Goal: Check status: Check status

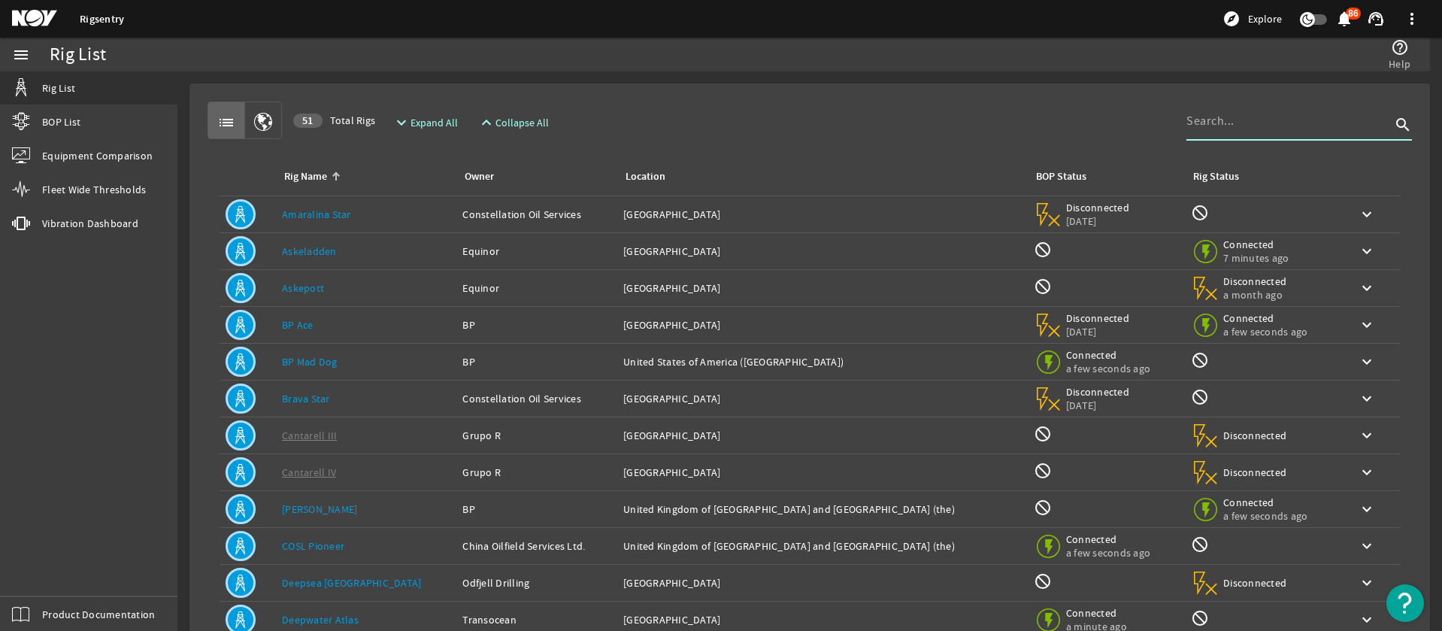
click at [1306, 123] on input at bounding box center [1288, 121] width 204 height 18
type input "Atlas"
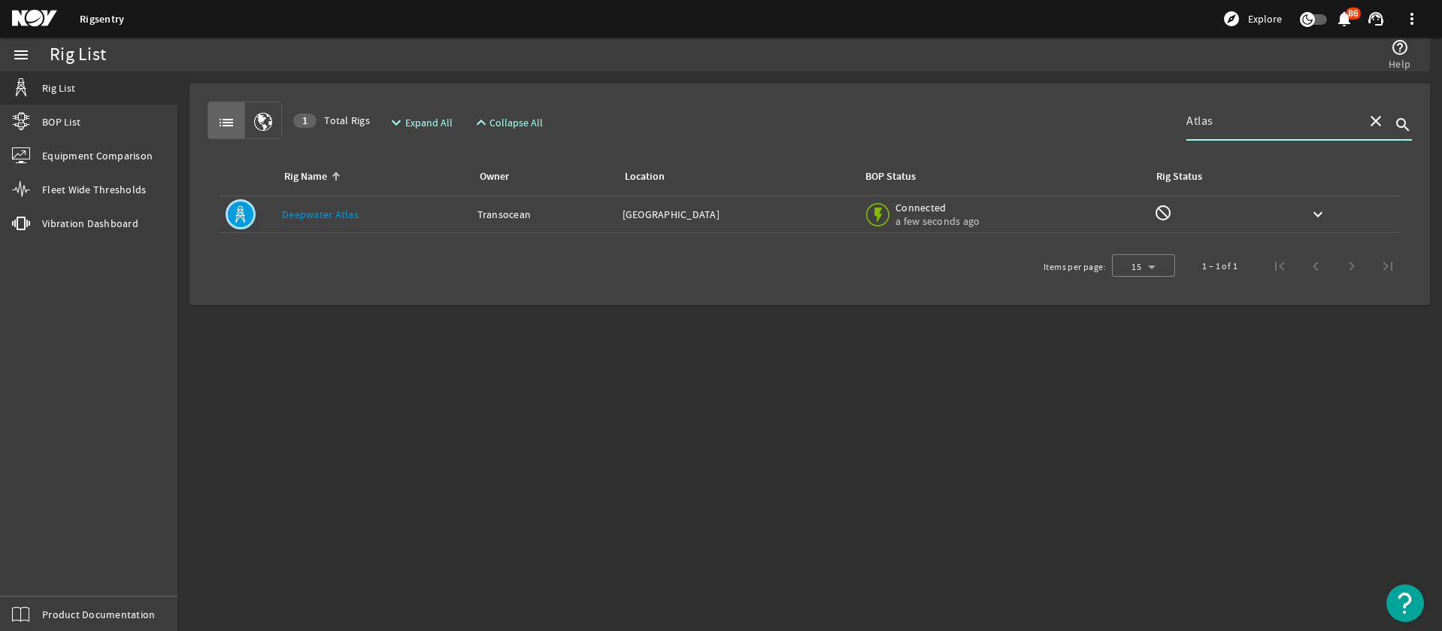
click at [815, 213] on div "Location: [GEOGRAPHIC_DATA]" at bounding box center [736, 214] width 228 height 15
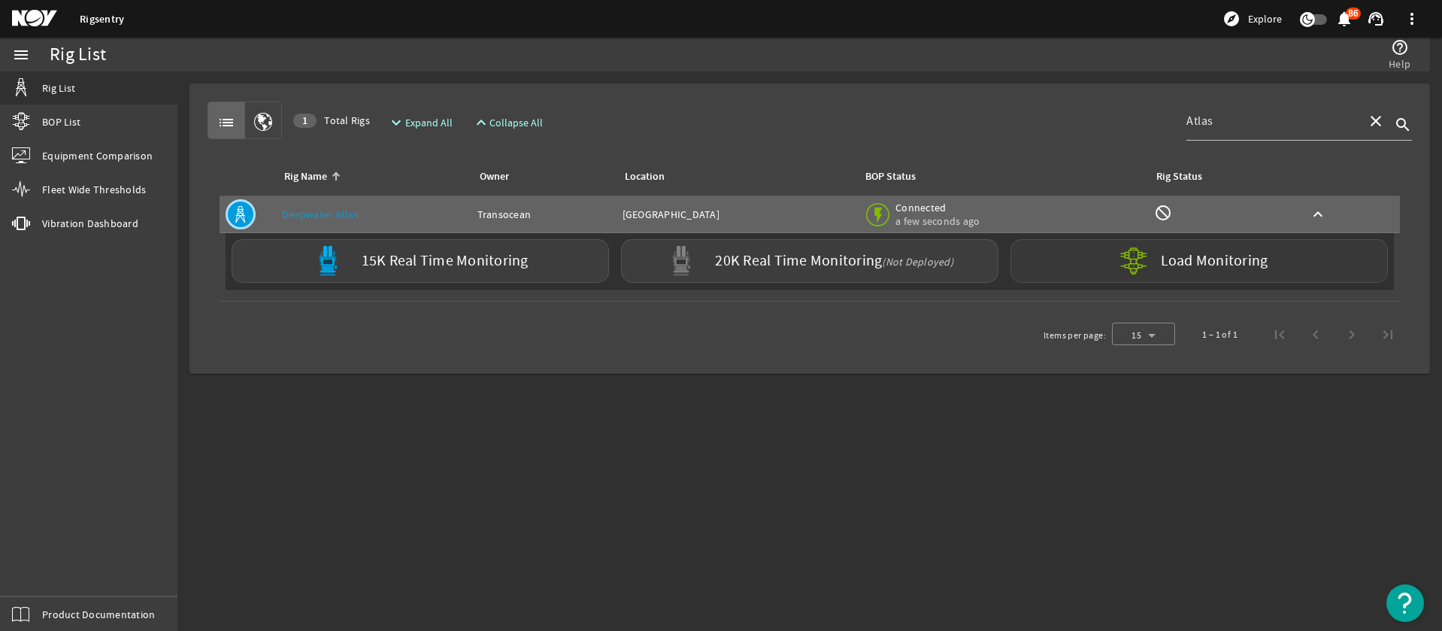
click at [1182, 258] on label "Load Monitoring" at bounding box center [1213, 260] width 107 height 15
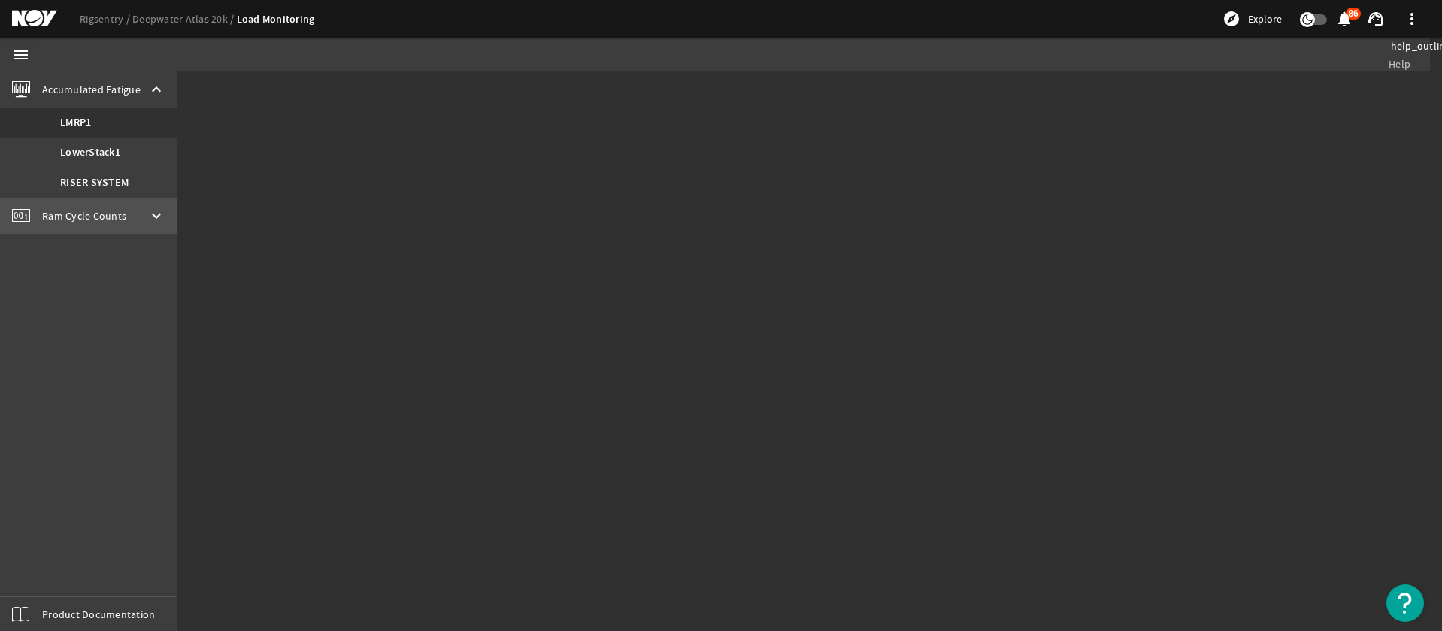
click at [54, 213] on span "Ram Cycle Counts" at bounding box center [84, 215] width 84 height 15
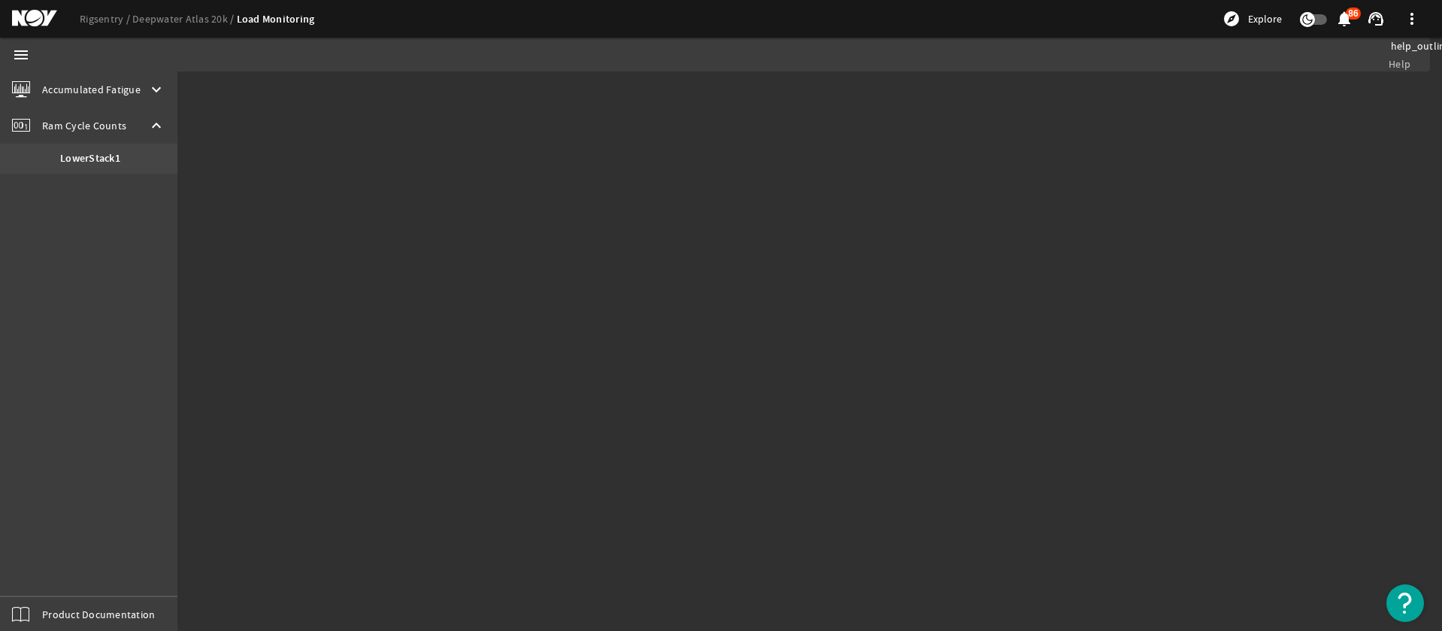
click at [98, 160] on b "LowerStack1" at bounding box center [90, 158] width 60 height 15
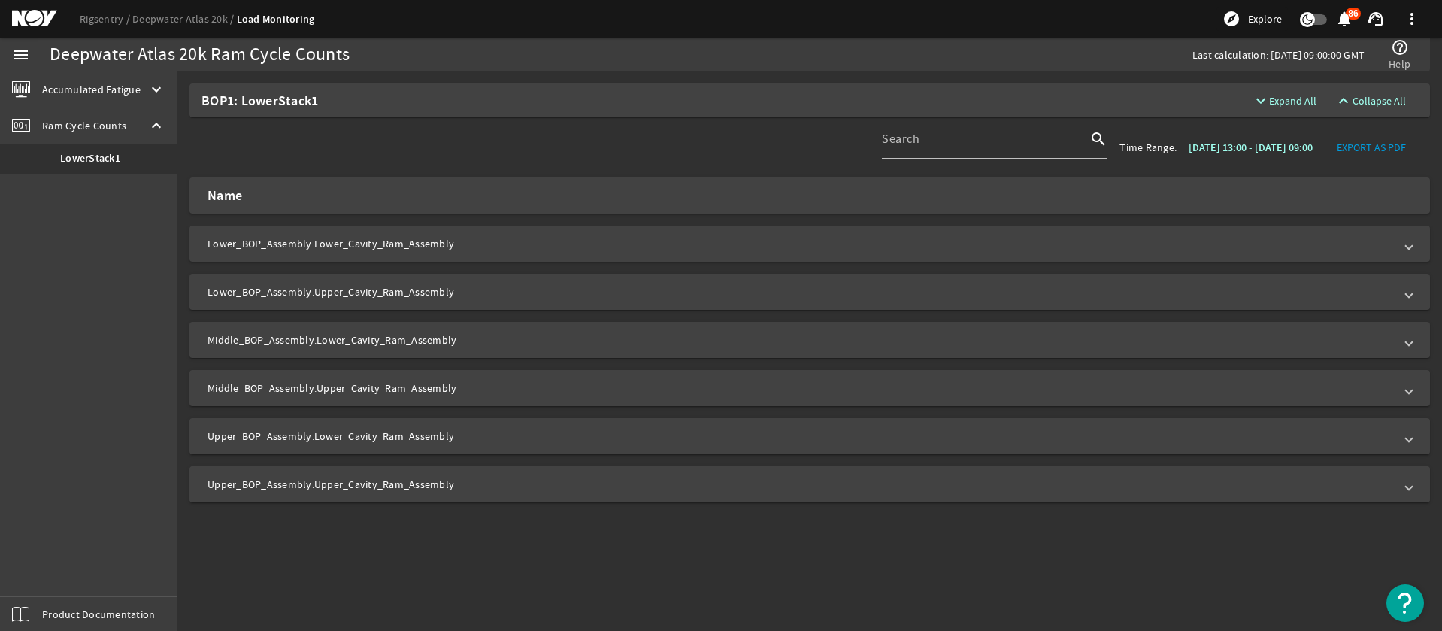
click at [494, 486] on mat-panel-title "Upper_BOP_Assembly.Upper_Cavity_Ram_Assembly" at bounding box center [800, 484] width 1186 height 15
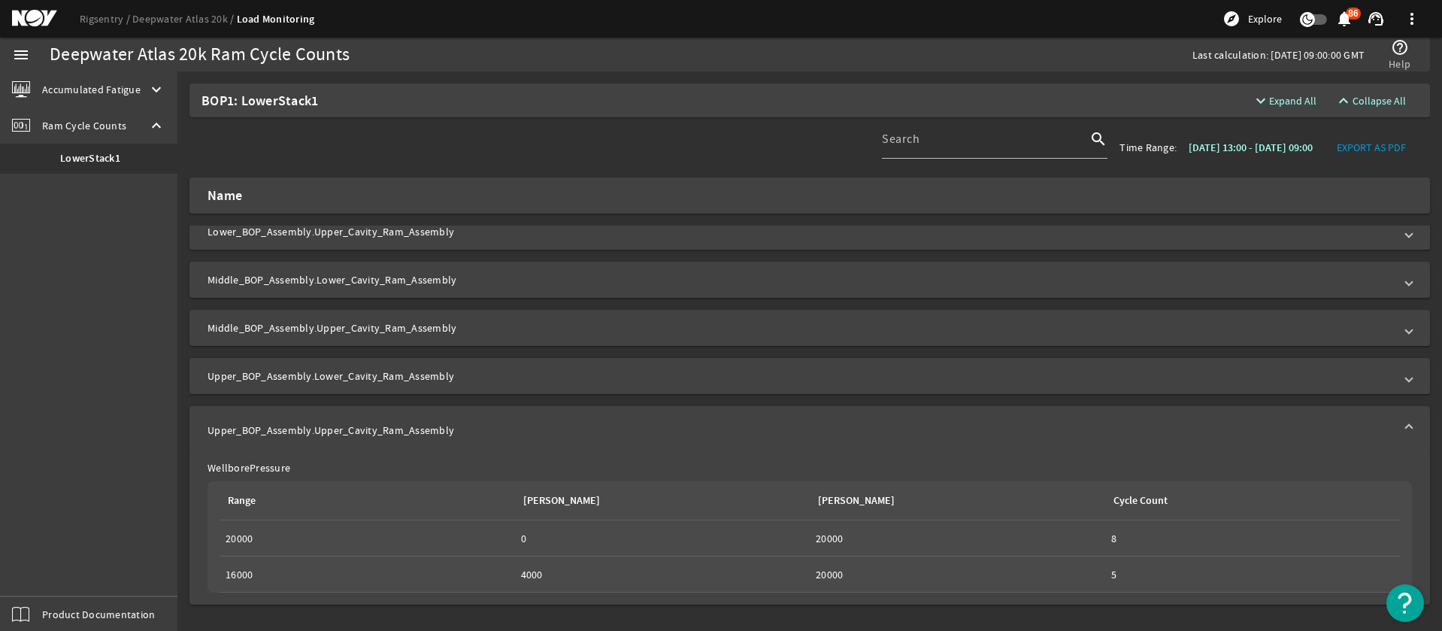
scroll to position [73, 0]
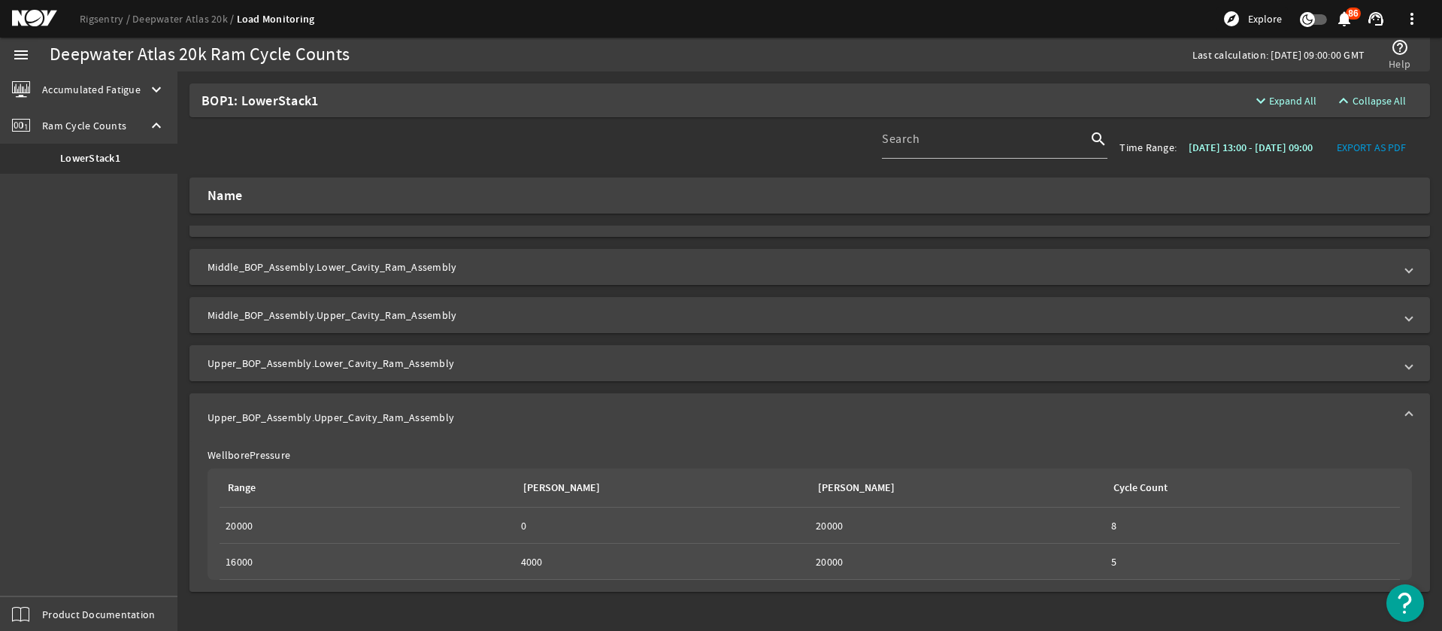
click at [1413, 412] on mat-expansion-panel-header "Upper_BOP_Assembly.Upper_Cavity_Ram_Assembly" at bounding box center [809, 417] width 1240 height 48
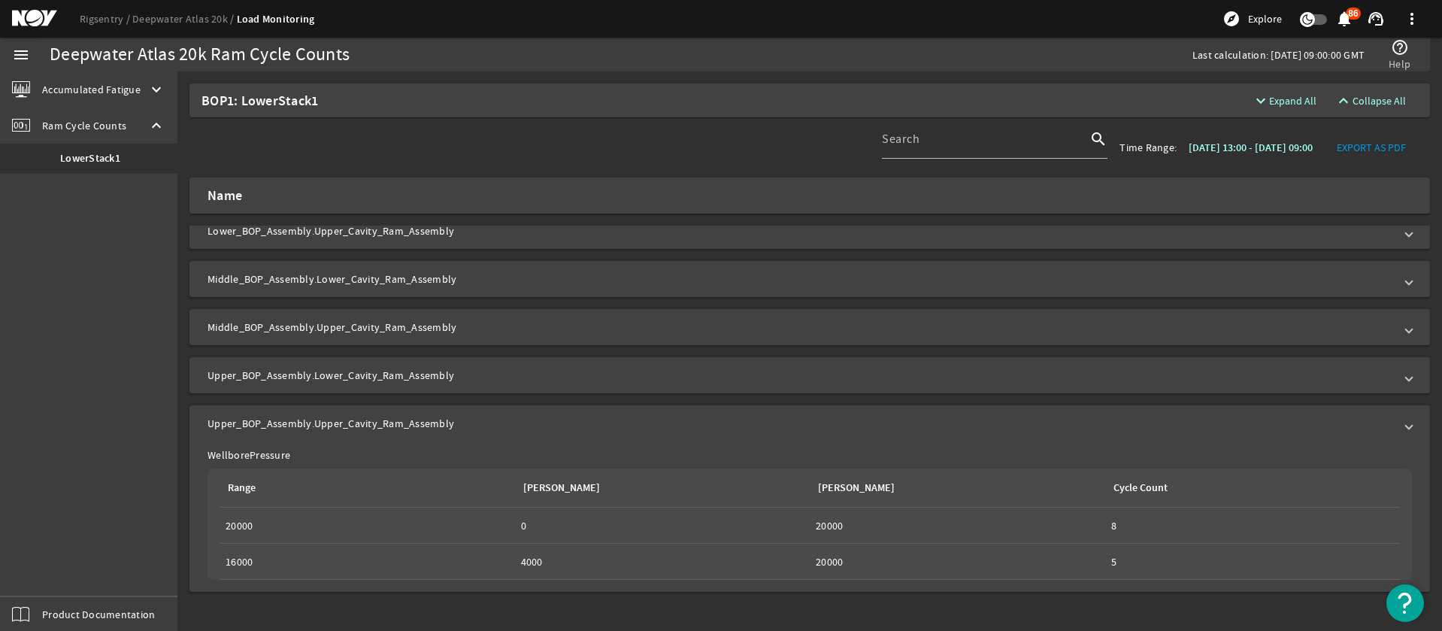
scroll to position [0, 0]
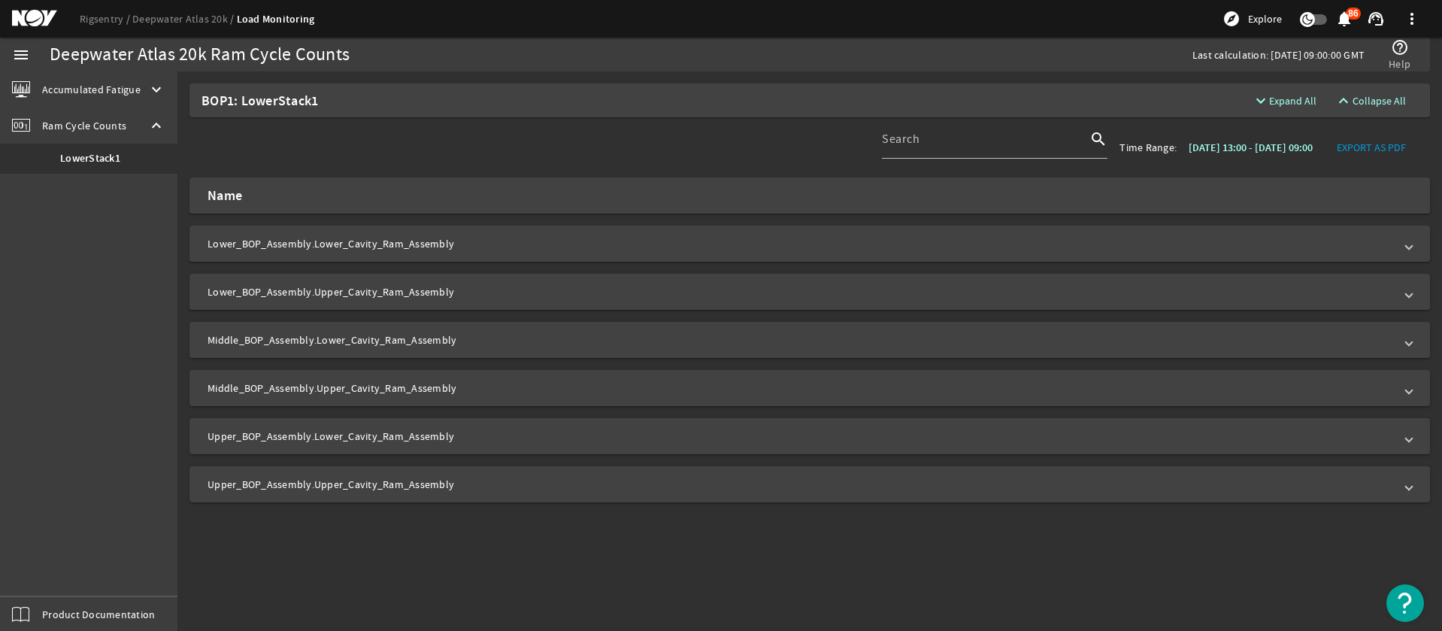
click at [397, 585] on mat-sidenav-content "Deepwater Atlas 20k Ram Cycle Counts Last calculation: [DATE] 09:00:00 GMT help…" at bounding box center [809, 350] width 1264 height 559
click at [670, 486] on mat-panel-title "Upper_BOP_Assembly.Upper_Cavity_Ram_Assembly" at bounding box center [800, 484] width 1186 height 15
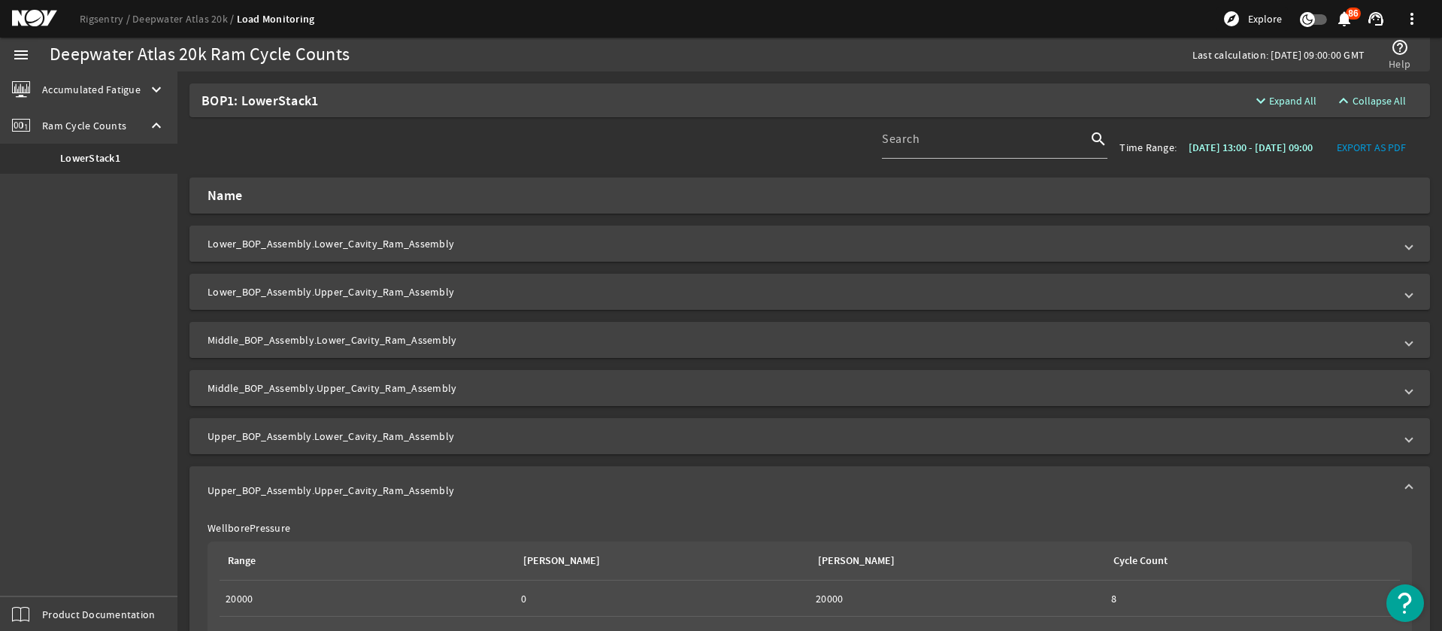
click at [437, 251] on mat-expansion-panel-header "Lower_BOP_Assembly.Lower_Cavity_Ram_Assembly" at bounding box center [809, 243] width 1240 height 36
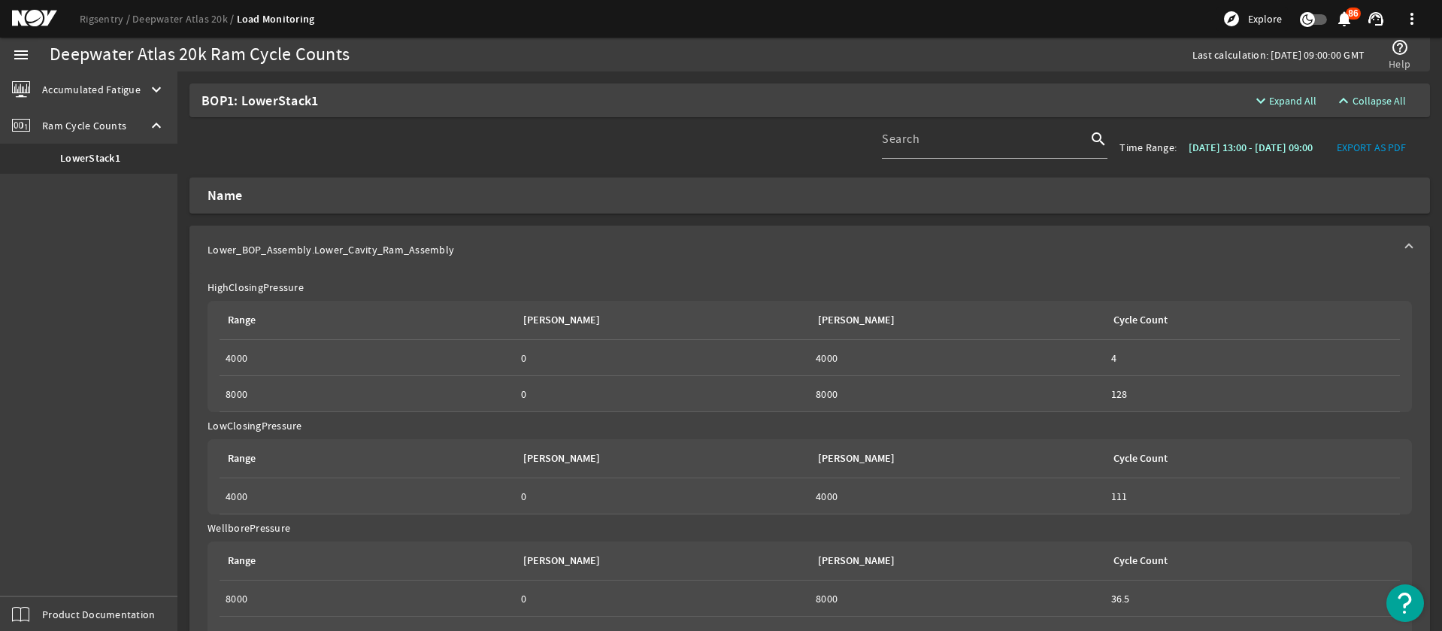
click at [1415, 247] on mat-expansion-panel-header "Lower_BOP_Assembly.Lower_Cavity_Ram_Assembly" at bounding box center [809, 249] width 1240 height 48
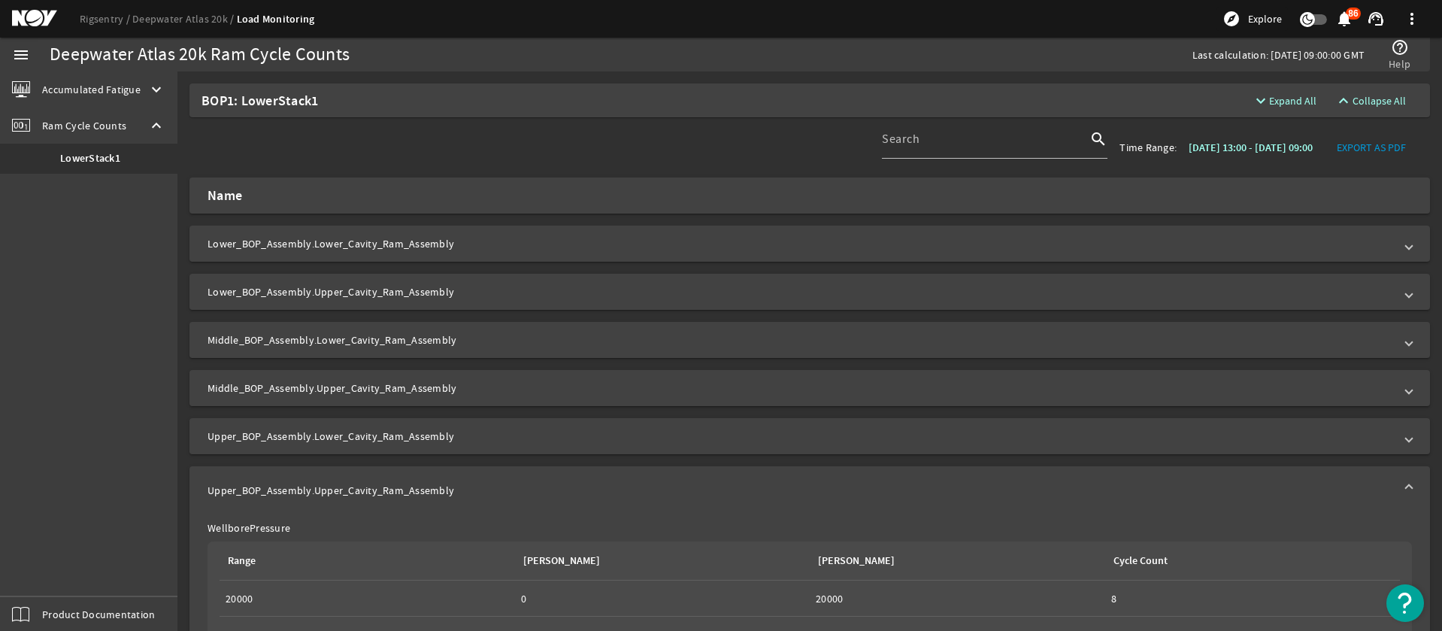
click at [840, 18] on div "Rigsentry Deepwater Atlas 20k Load Monitoring explore Explore notifications 86 …" at bounding box center [721, 19] width 1442 height 38
click at [681, 251] on mat-expansion-panel-header "Lower_BOP_Assembly.Lower_Cavity_Ram_Assembly" at bounding box center [809, 243] width 1240 height 36
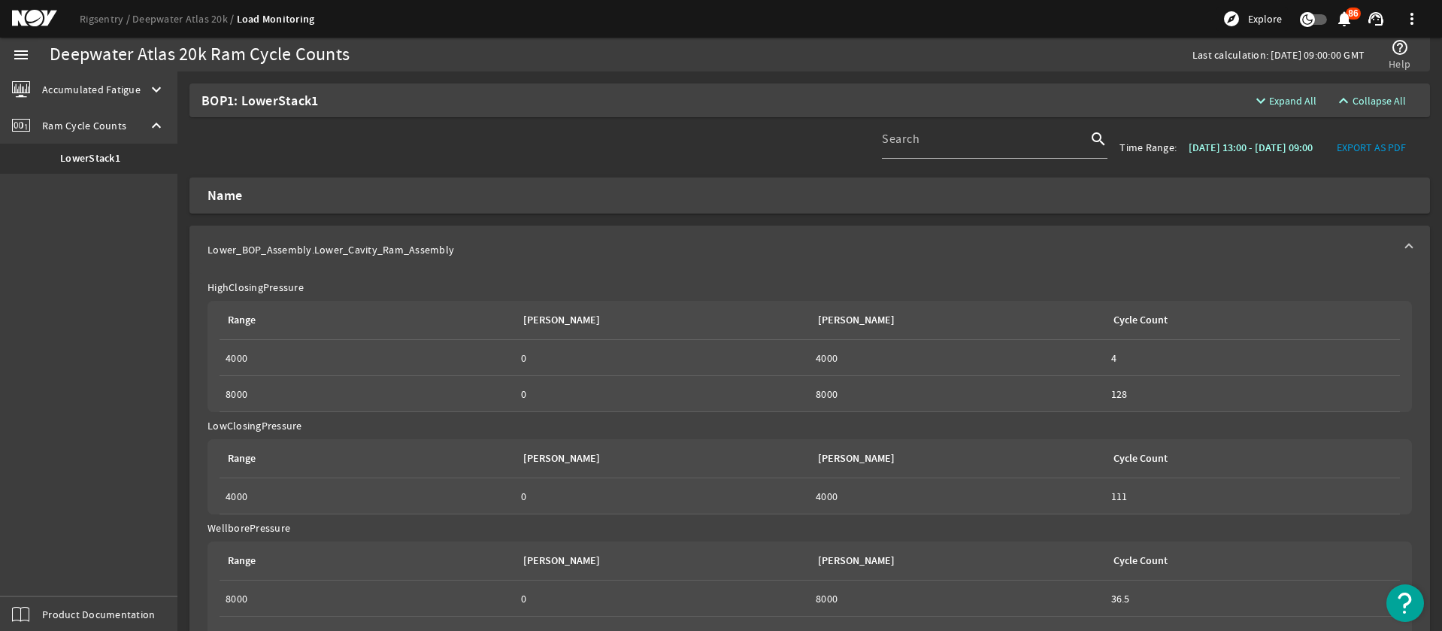
click at [681, 251] on mat-panel-title "Lower_BOP_Assembly.Lower_Cavity_Ram_Assembly" at bounding box center [800, 249] width 1186 height 15
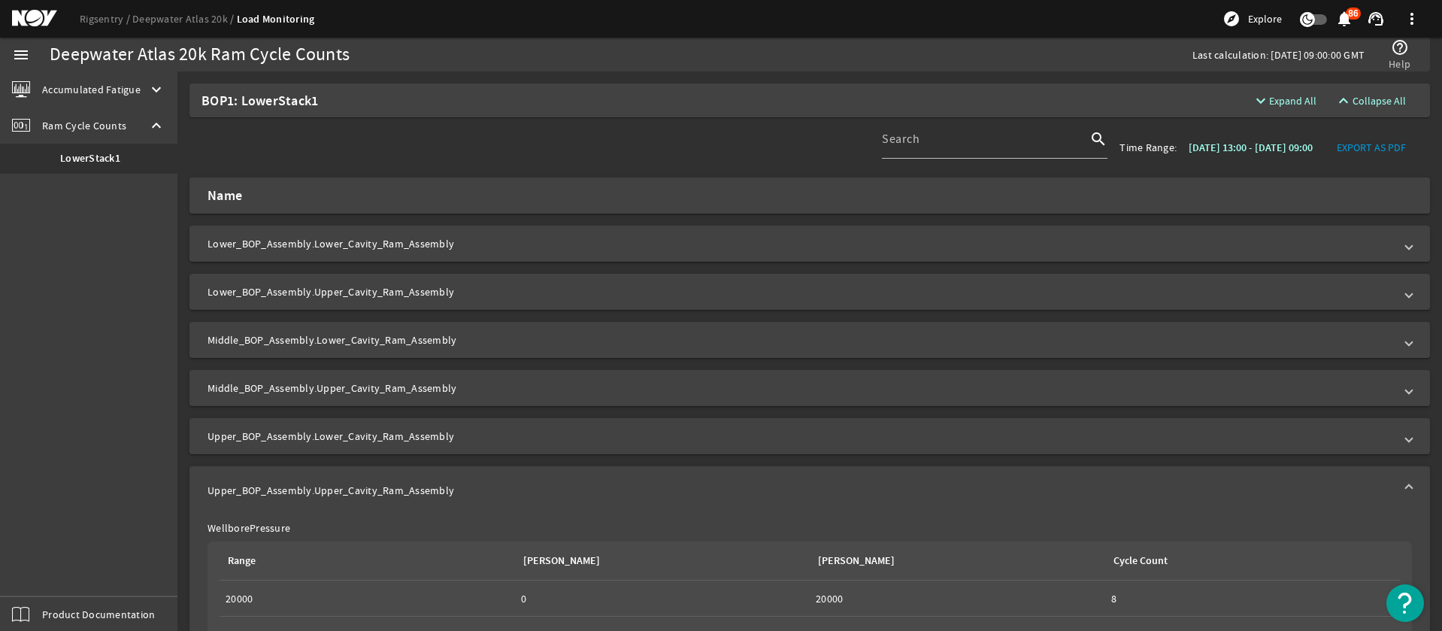
click at [421, 150] on div "Search search Time Range: [DATE] 13:00 - [DATE] 09:00 EXPORT AS PDF" at bounding box center [809, 147] width 1252 height 60
click at [154, 89] on mat-icon "keyboard_arrow_down" at bounding box center [156, 89] width 18 height 18
click at [77, 123] on b "LMRP1" at bounding box center [75, 122] width 31 height 15
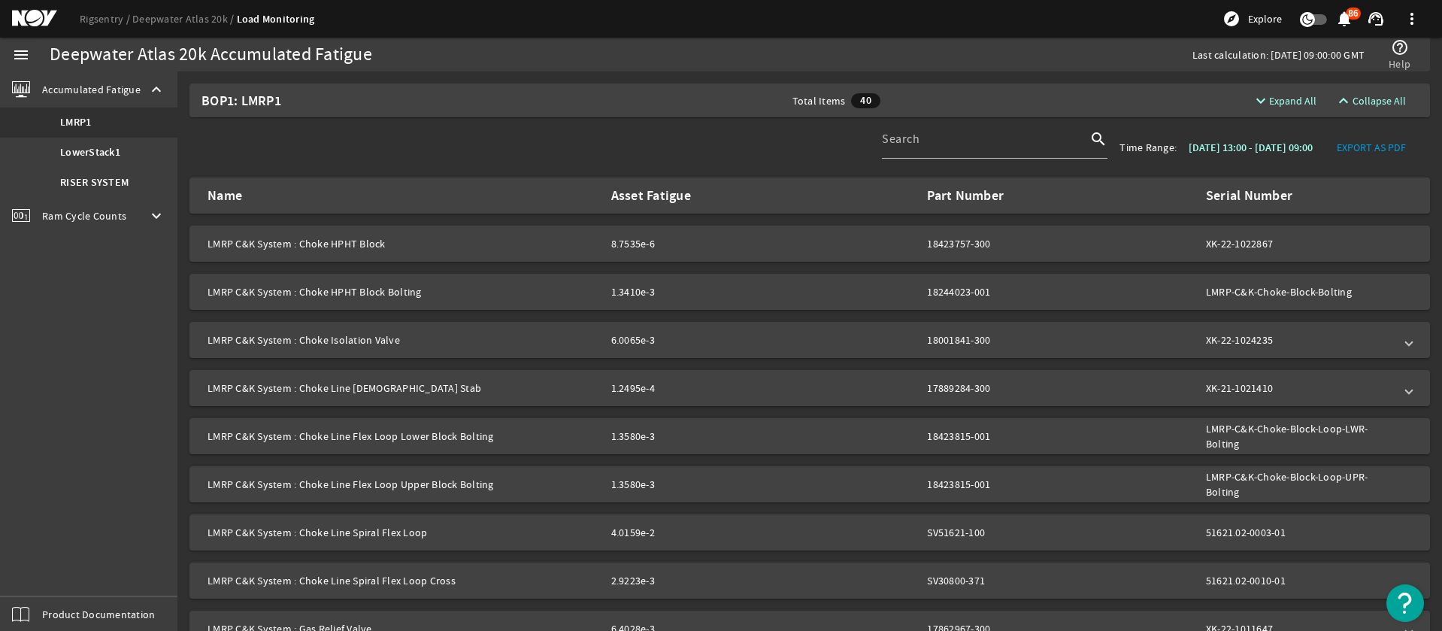
click at [644, 143] on div "Search search Time Range: [DATE] 13:00 - [DATE] 09:00 EXPORT AS PDF" at bounding box center [809, 147] width 1252 height 60
click at [650, 145] on div "Search search Time Range: [DATE] 13:00 - [DATE] 09:00 EXPORT AS PDF" at bounding box center [809, 147] width 1252 height 60
click at [529, 132] on div "Search search Time Range: [DATE] 13:00 - [DATE] 09:00 EXPORT AS PDF" at bounding box center [809, 147] width 1252 height 60
click at [558, 144] on div "Search search Time Range: [DATE] 13:00 - [DATE] 09:00 EXPORT AS PDF" at bounding box center [809, 147] width 1252 height 60
